Goal: Find contact information: Find contact information

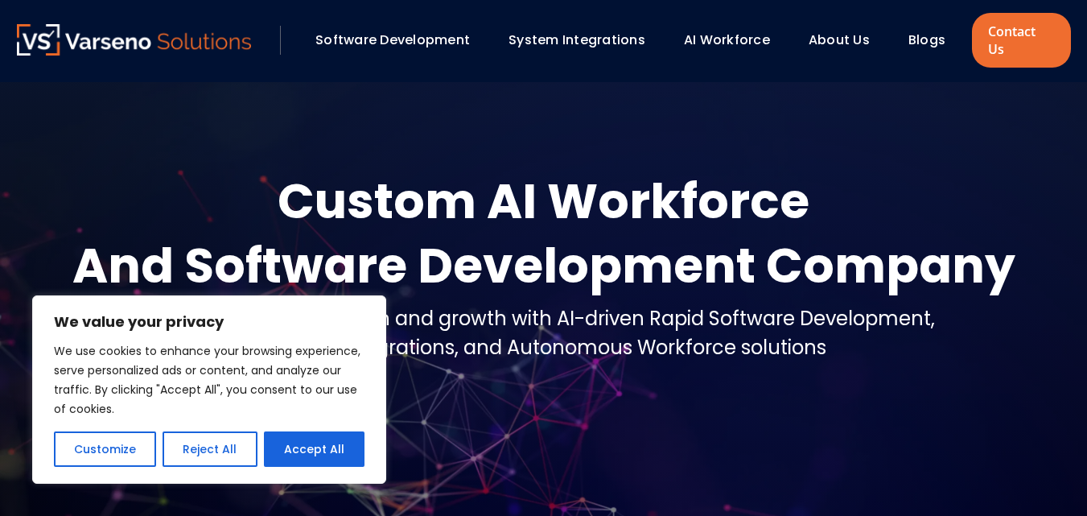
click at [830, 31] on link "About Us" at bounding box center [839, 40] width 61 height 19
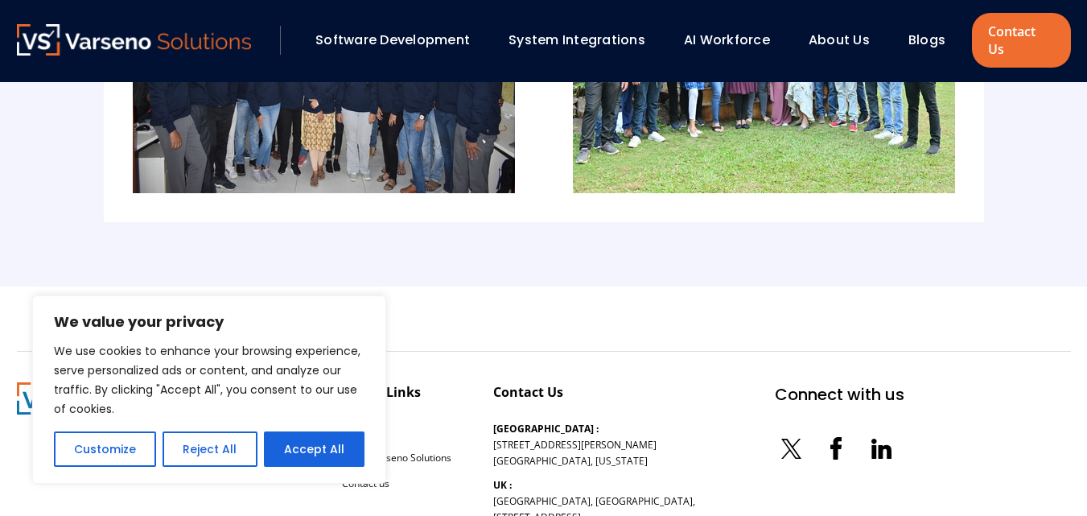
scroll to position [3759, 0]
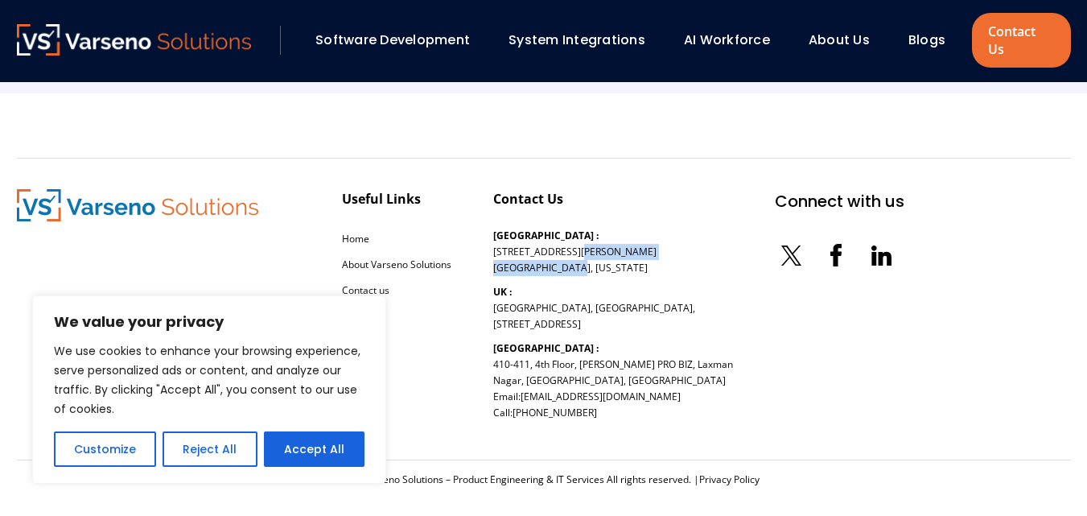
drag, startPoint x: 496, startPoint y: 235, endPoint x: 579, endPoint y: 249, distance: 84.8
click at [579, 249] on p "[GEOGRAPHIC_DATA] : [STREET_ADDRESS][PERSON_NAME][US_STATE]" at bounding box center [574, 252] width 163 height 48
copy p "[GEOGRAPHIC_DATA][PERSON_NAME][STREET_ADDRESS][US_STATE]"
